Goal: Communication & Community: Answer question/provide support

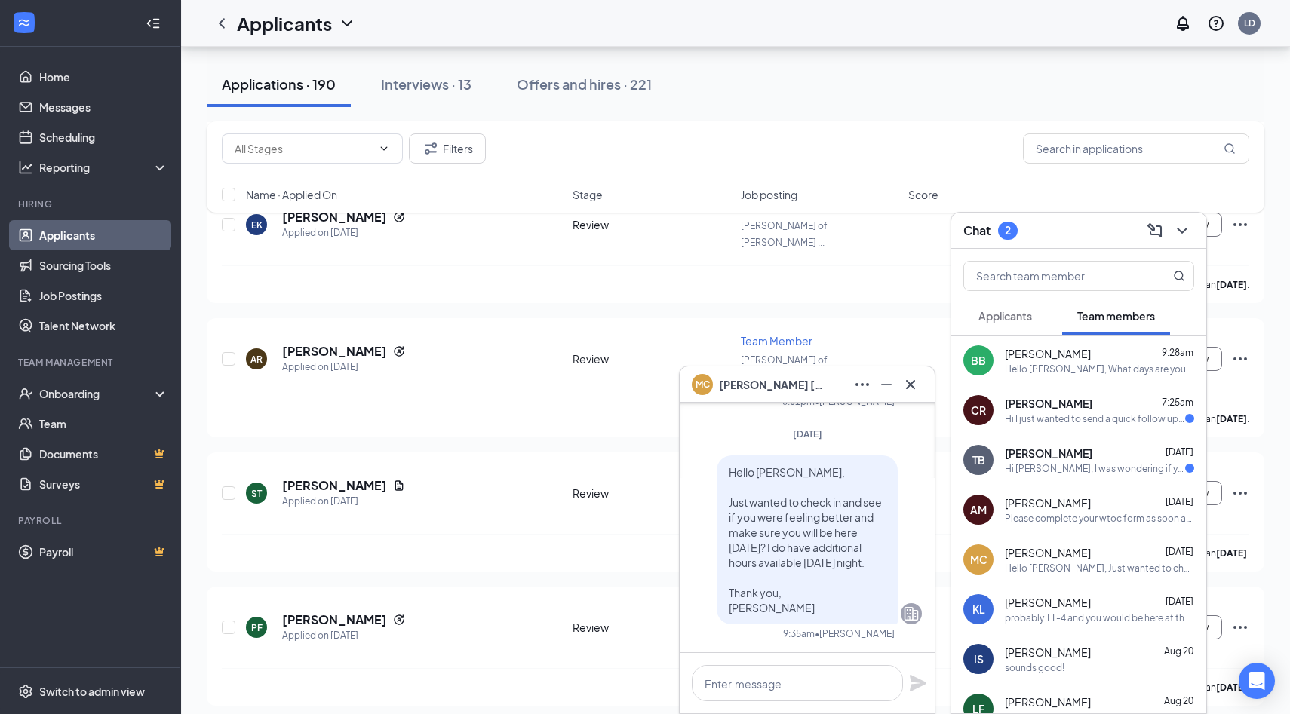
scroll to position [-430, 0]
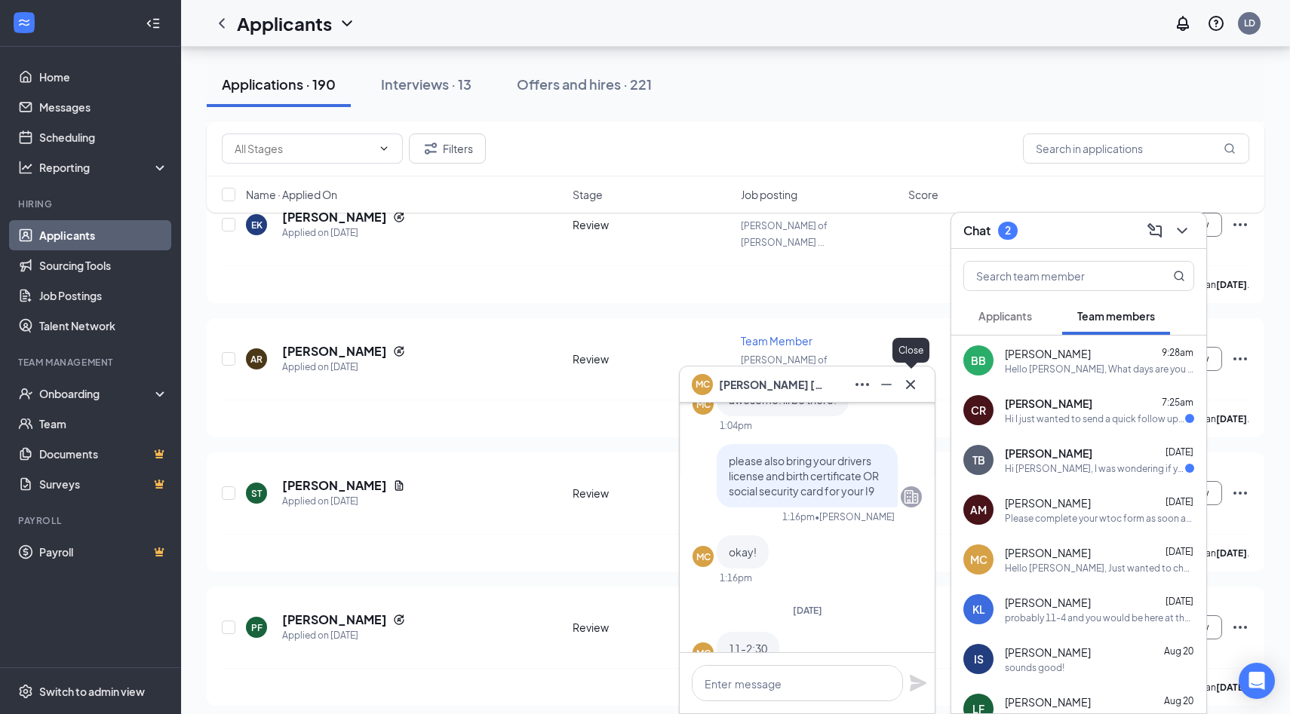
click at [909, 377] on icon "Cross" at bounding box center [911, 385] width 18 height 18
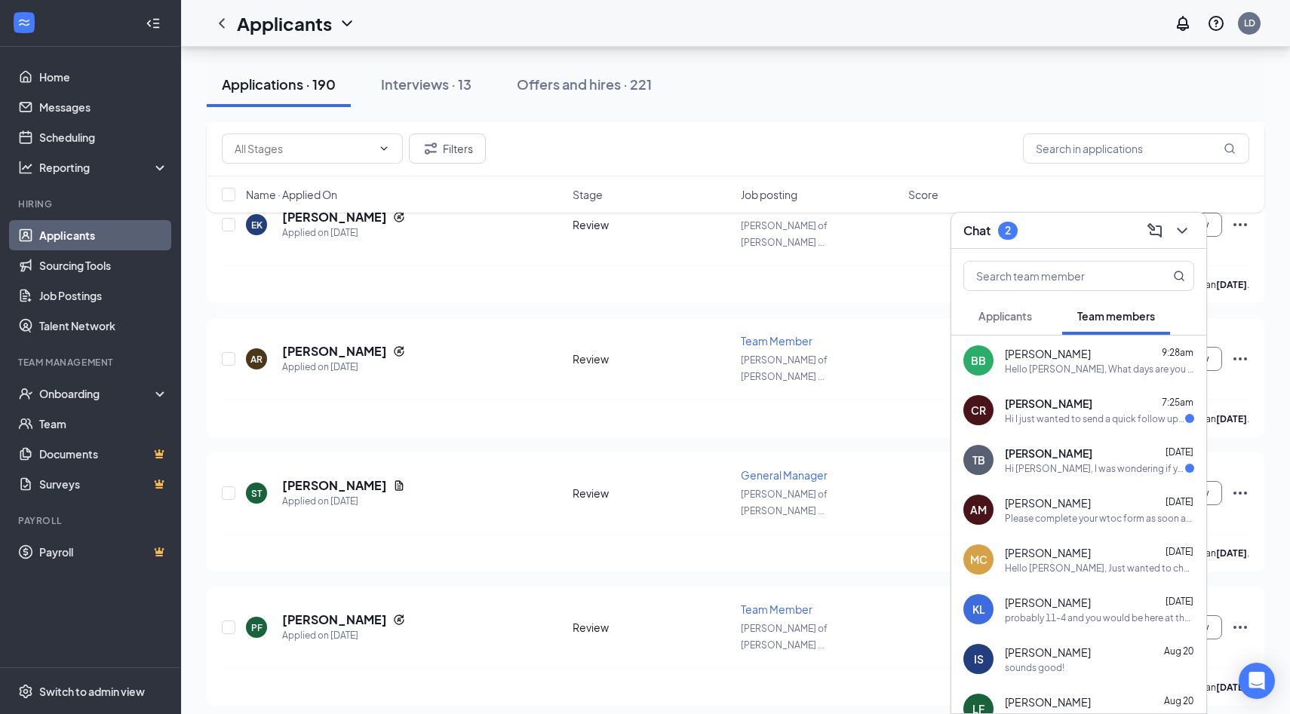
click at [1006, 330] on button "Applicants" at bounding box center [1005, 316] width 84 height 38
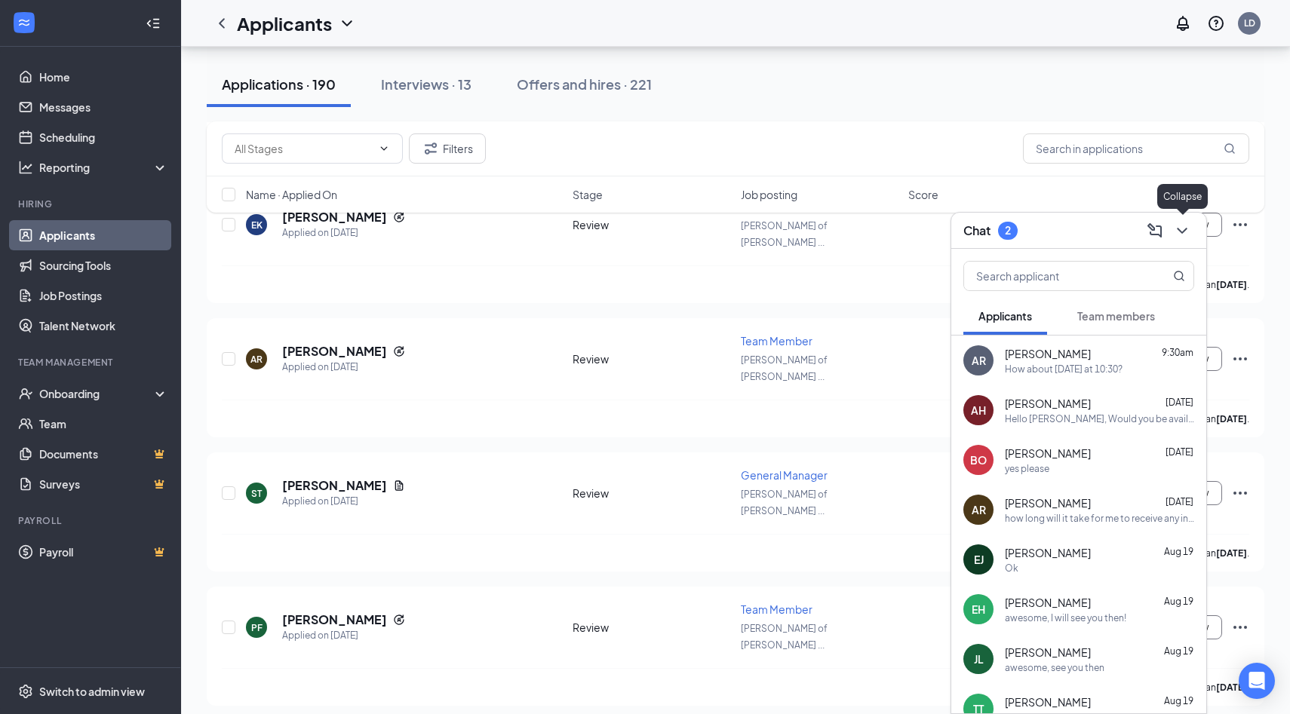
click at [1181, 233] on icon "ChevronDown" at bounding box center [1182, 231] width 18 height 18
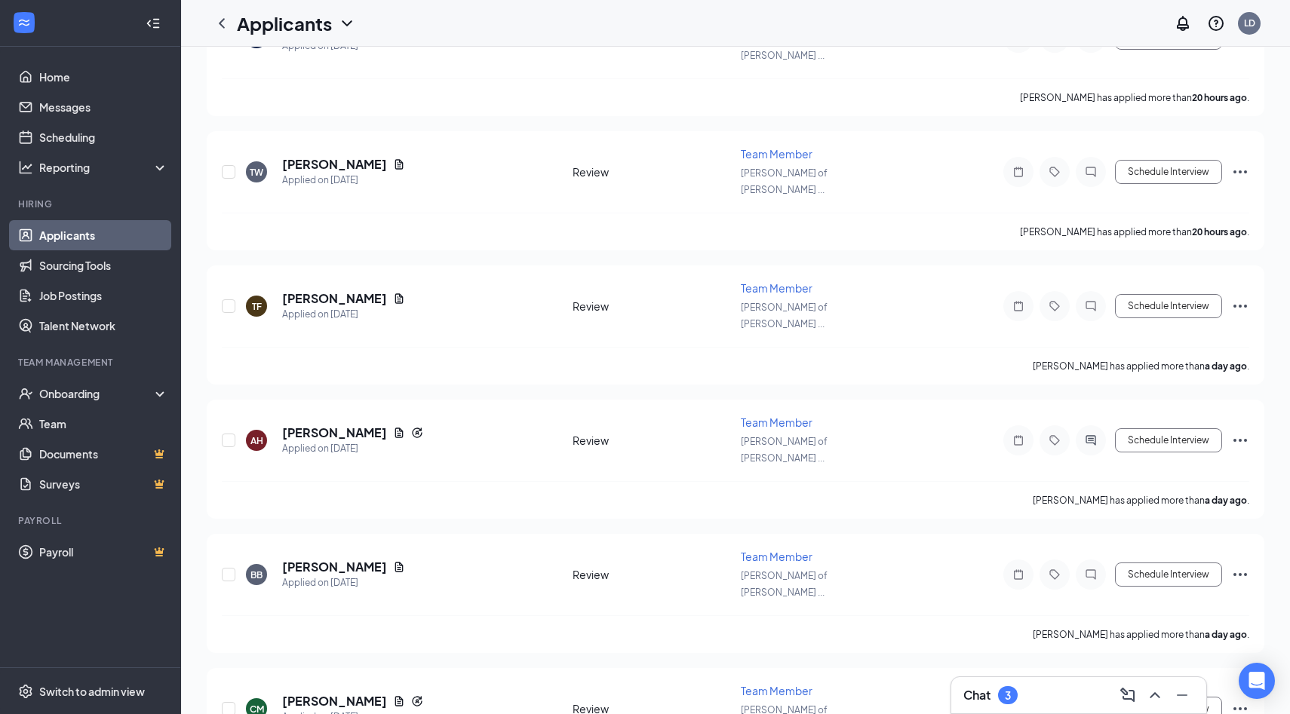
scroll to position [0, 0]
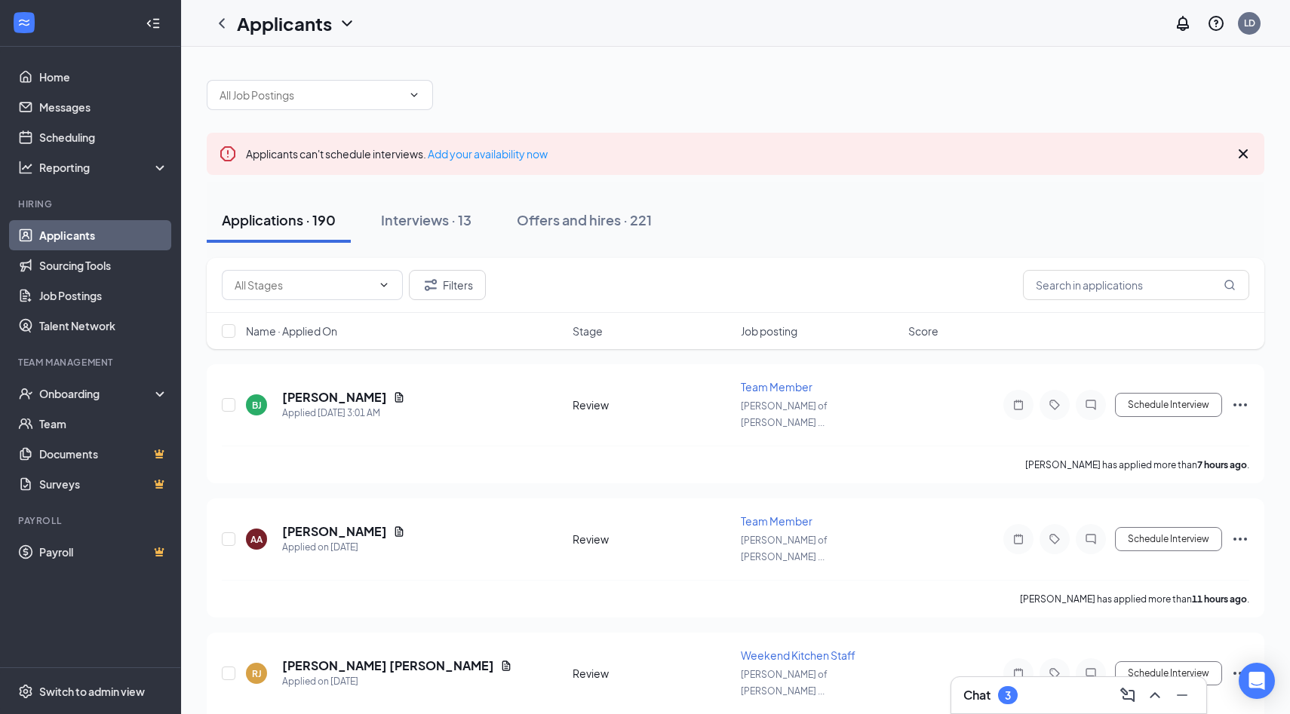
click at [1025, 701] on div "Chat 3" at bounding box center [1078, 696] width 231 height 24
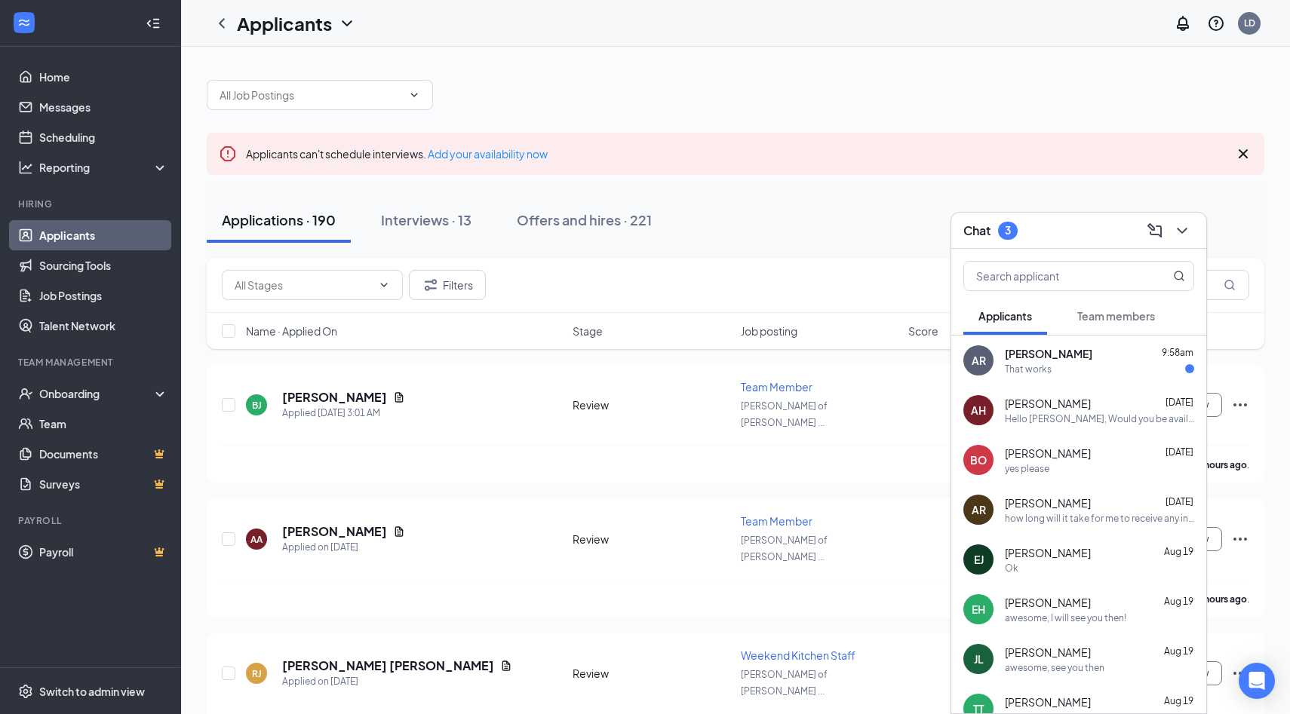
click at [1049, 377] on div "AR [PERSON_NAME] 9:58am That works" at bounding box center [1078, 361] width 255 height 50
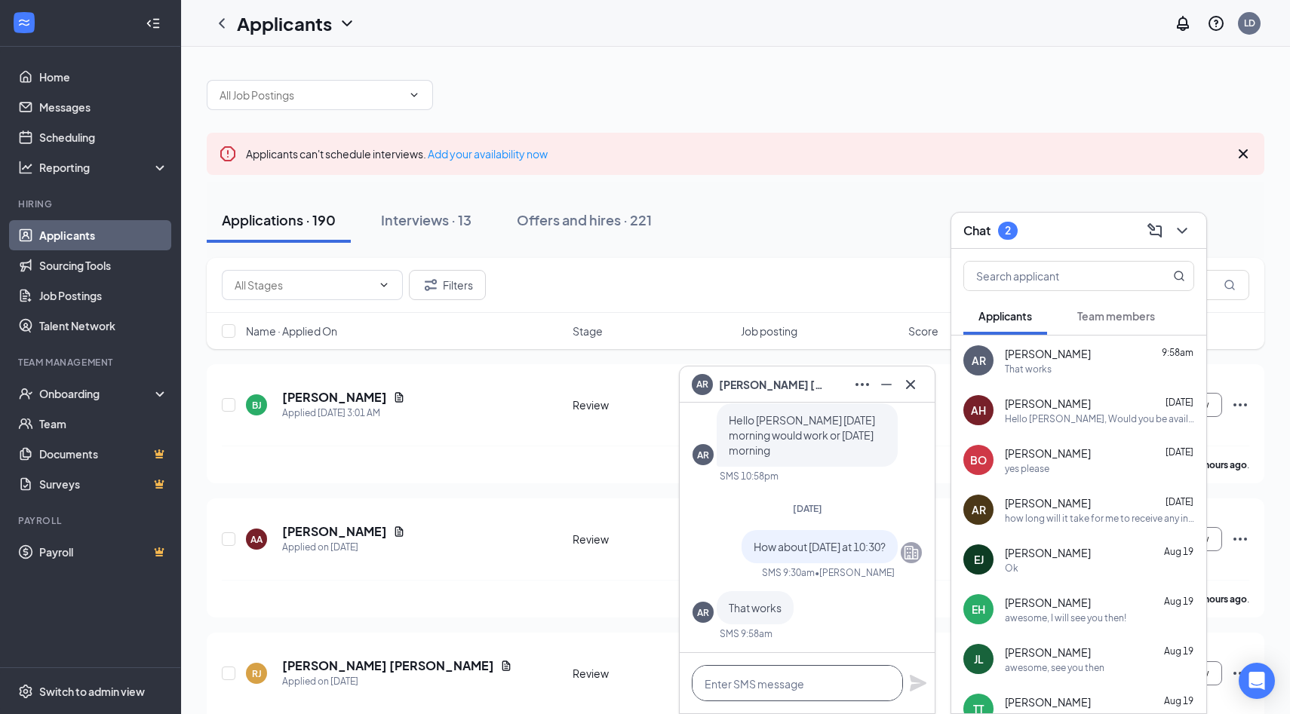
click at [796, 679] on textarea at bounding box center [797, 683] width 211 height 36
type textarea "see you then!"
click at [917, 679] on icon "Plane" at bounding box center [918, 683] width 17 height 17
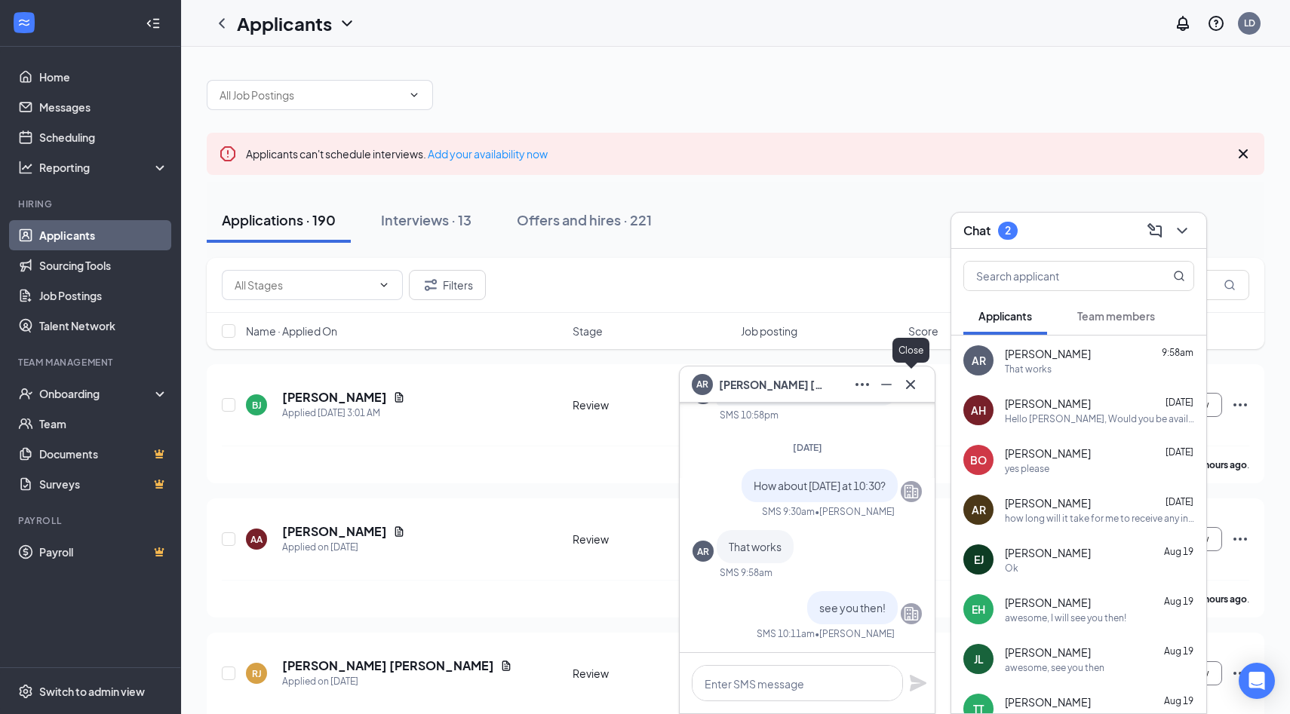
click at [916, 382] on icon "Cross" at bounding box center [911, 385] width 18 height 18
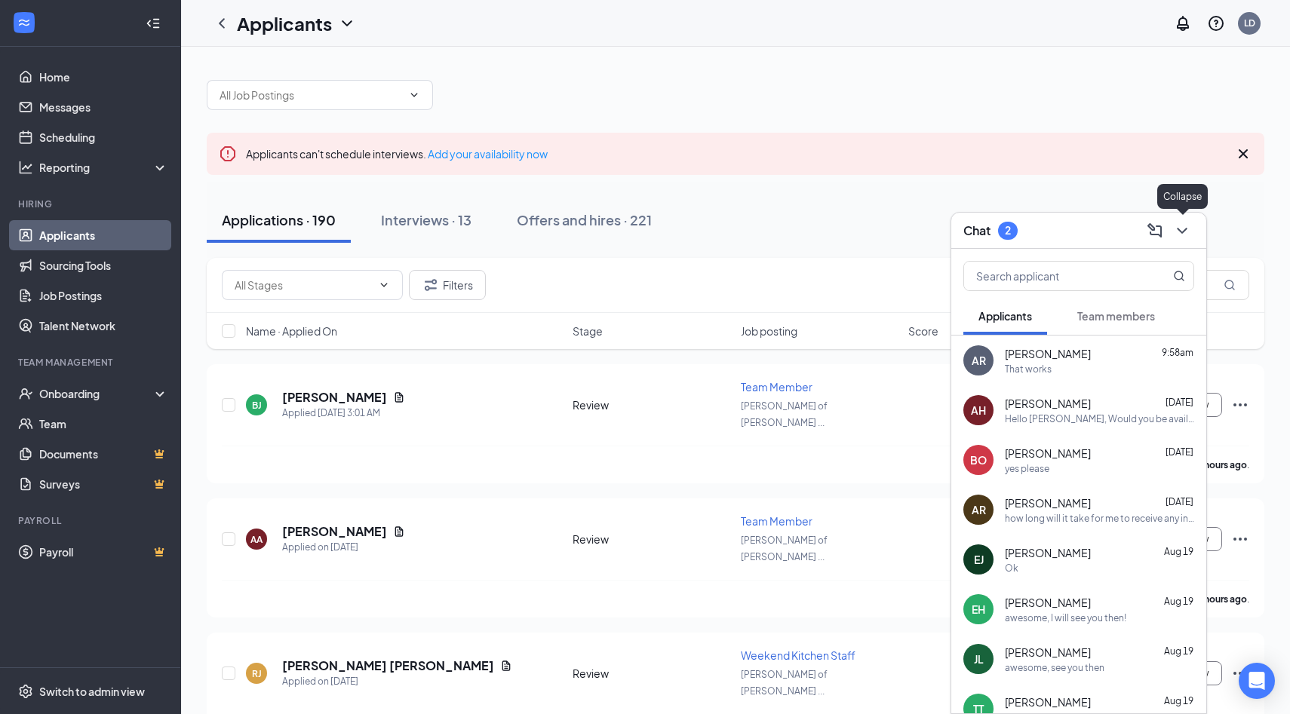
click at [1182, 232] on icon "ChevronDown" at bounding box center [1182, 231] width 10 height 6
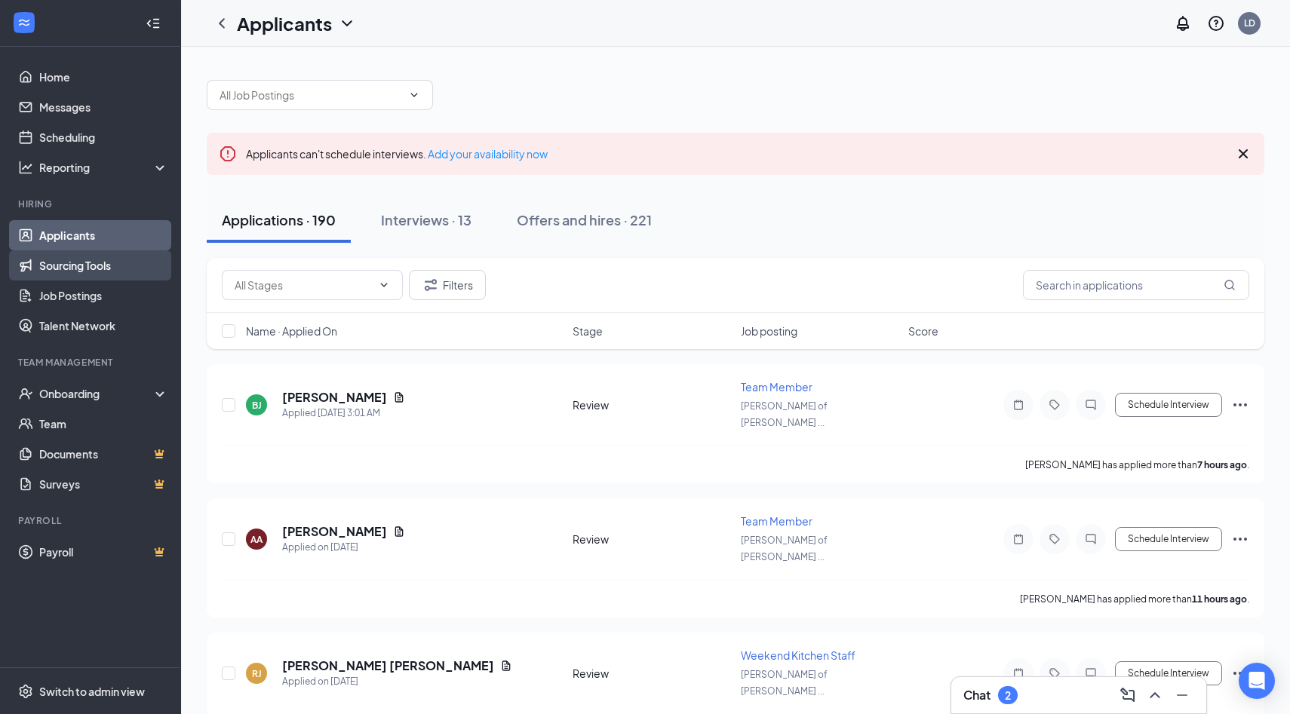
click at [46, 270] on link "Sourcing Tools" at bounding box center [103, 265] width 129 height 30
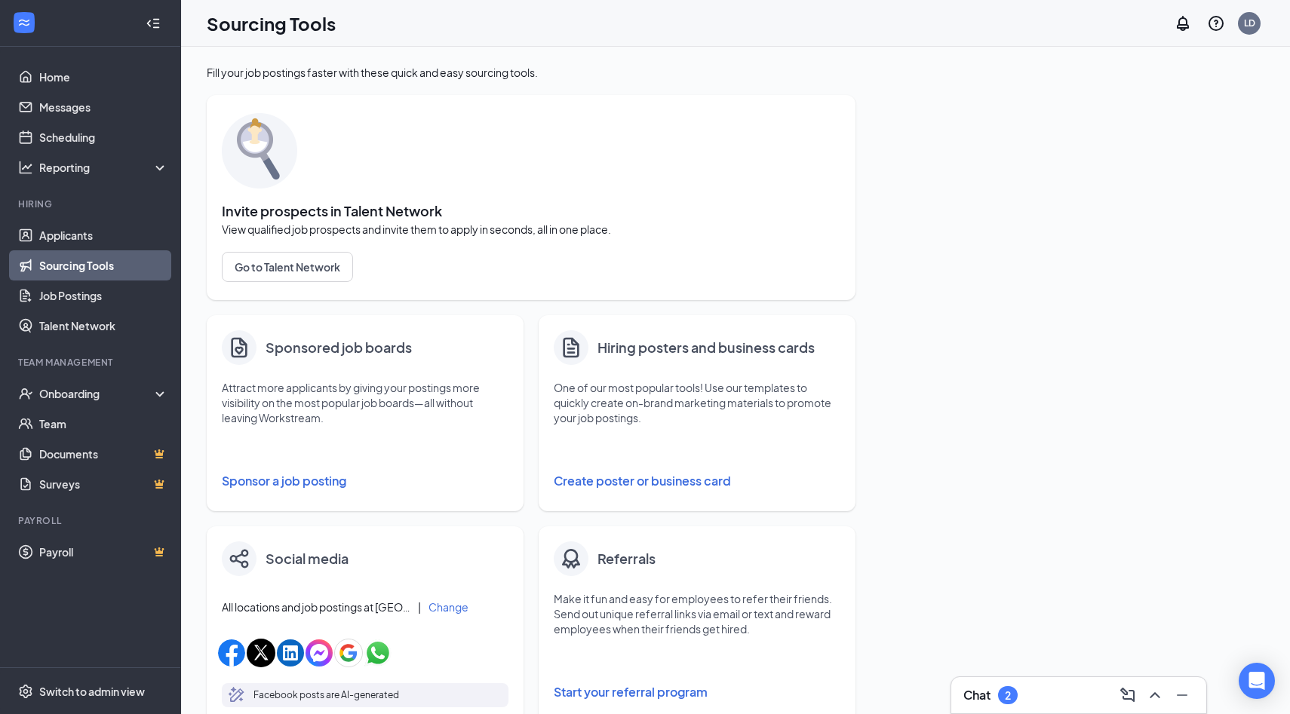
click at [1004, 701] on div "2" at bounding box center [1008, 696] width 20 height 18
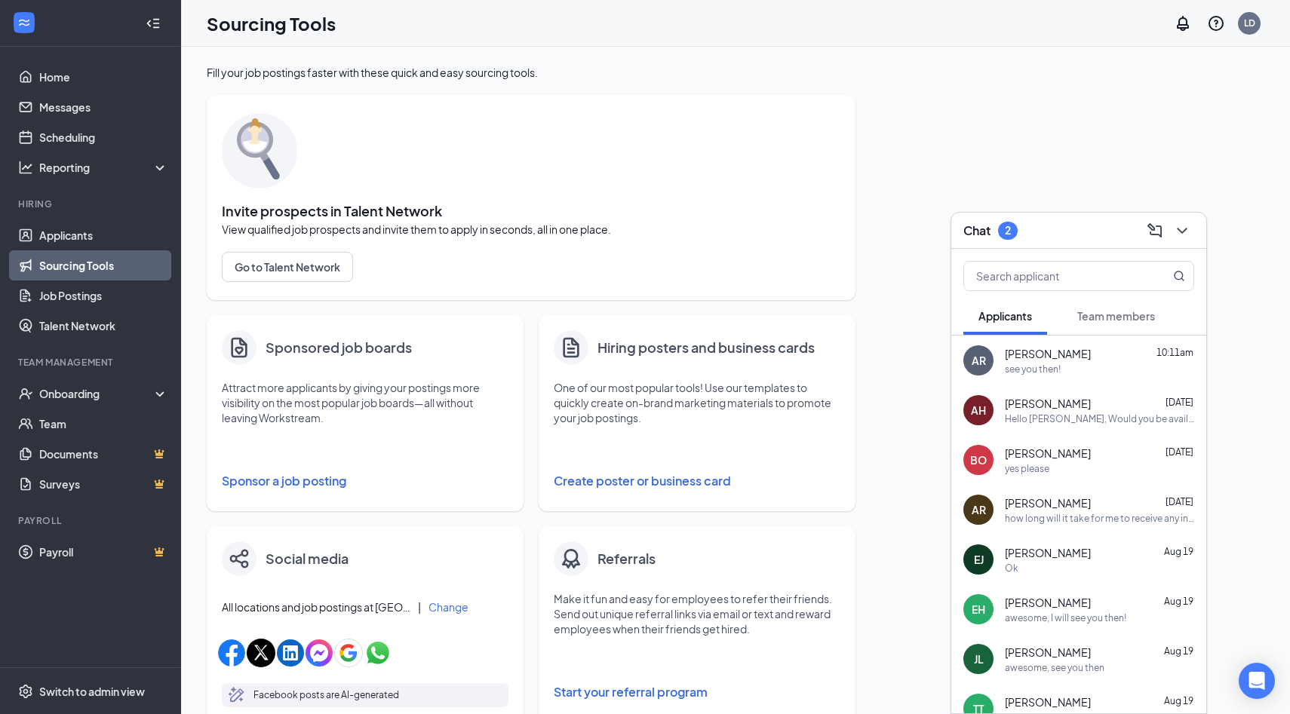
click at [1114, 325] on button "Team members" at bounding box center [1116, 316] width 108 height 38
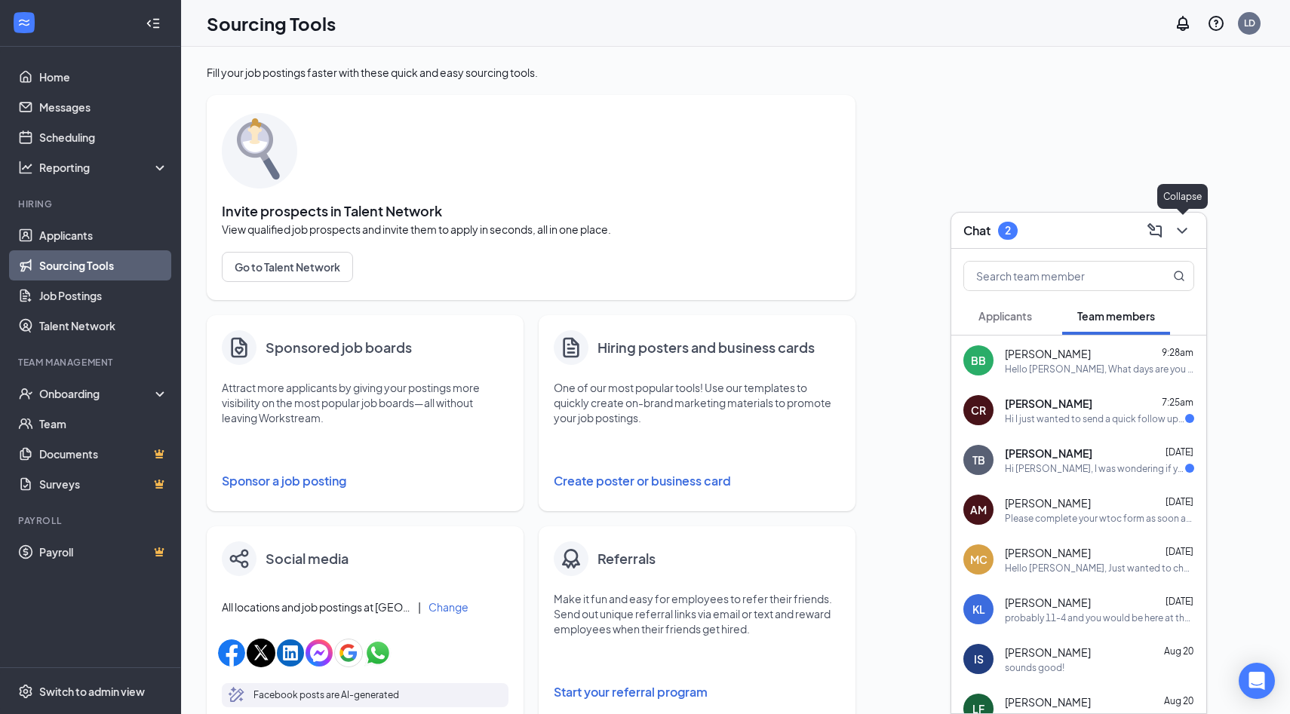
click at [1190, 225] on icon "ChevronDown" at bounding box center [1182, 231] width 18 height 18
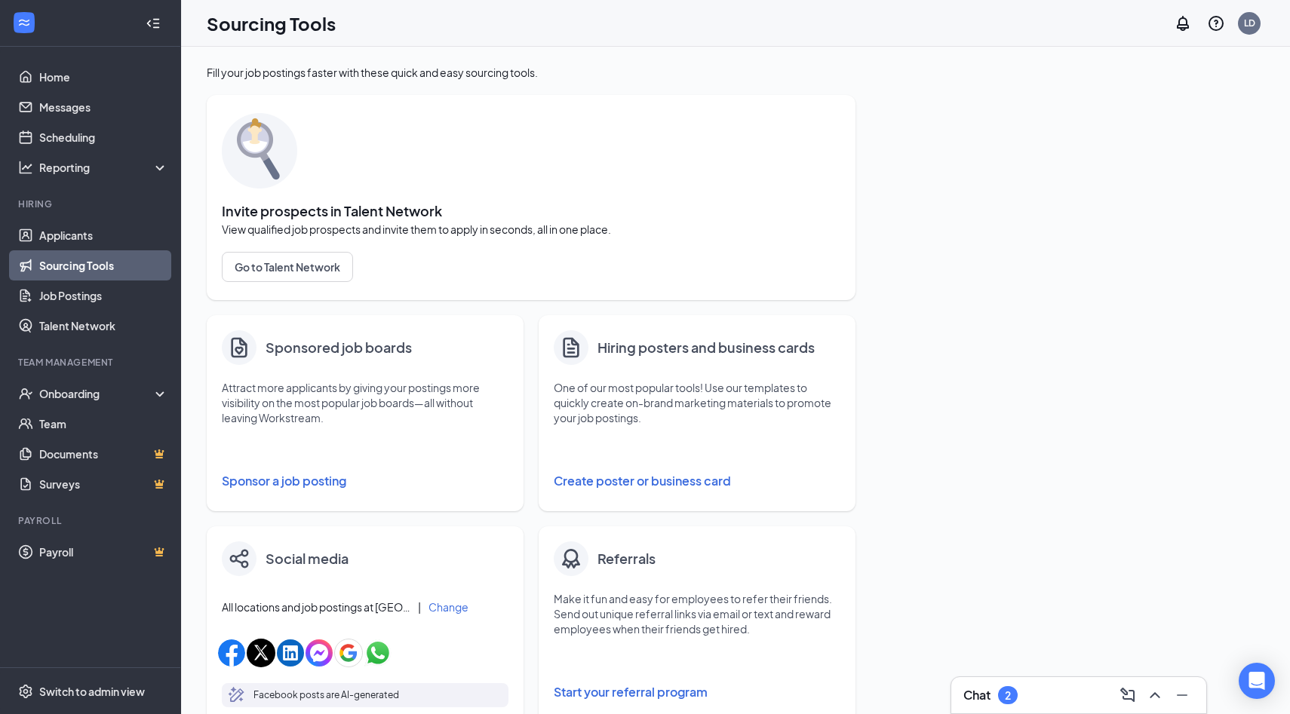
click at [1040, 694] on div "Chat 2" at bounding box center [1078, 696] width 231 height 24
